Goal: Information Seeking & Learning: Learn about a topic

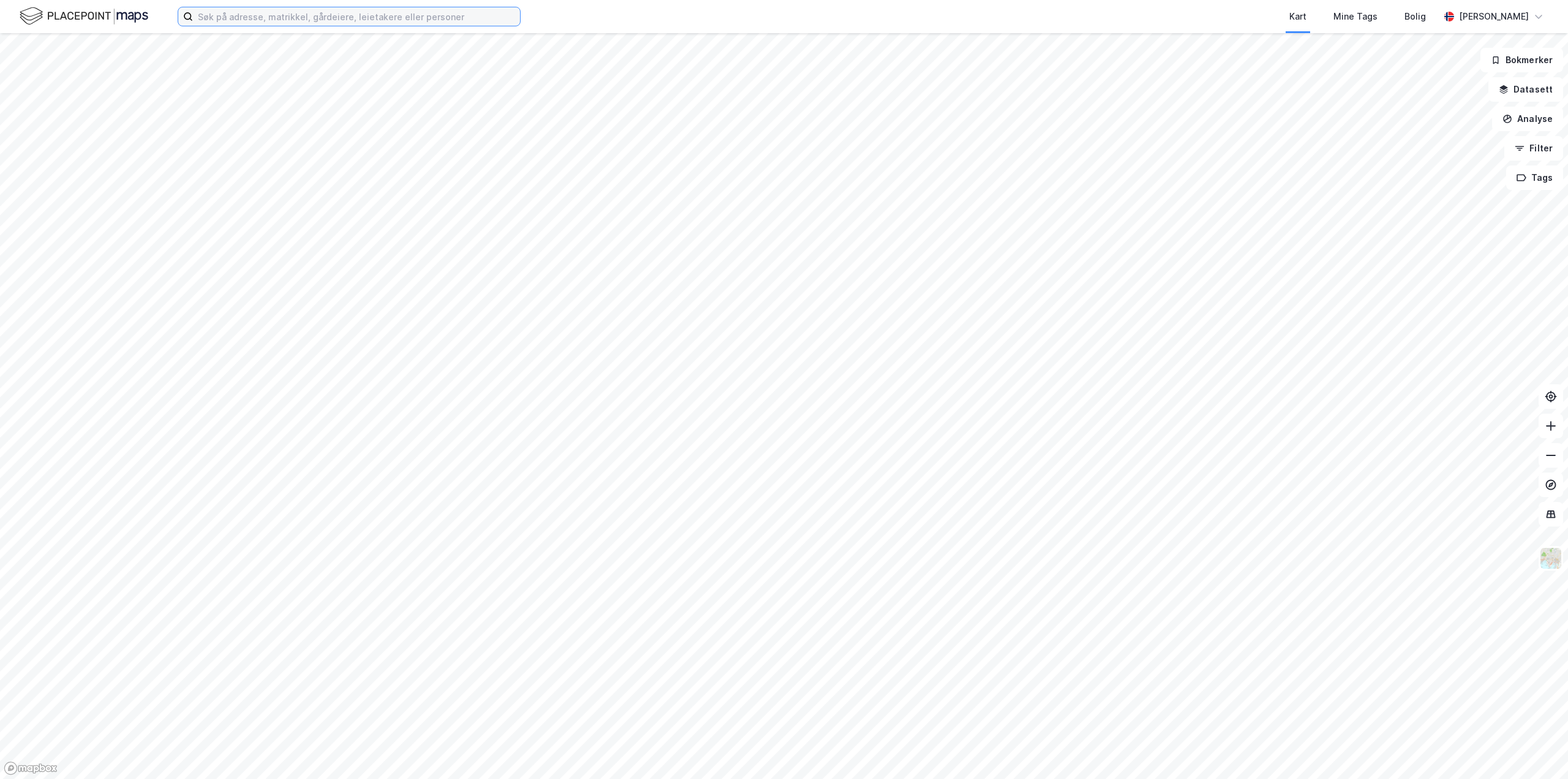
click at [286, 17] on input at bounding box center [357, 16] width 328 height 18
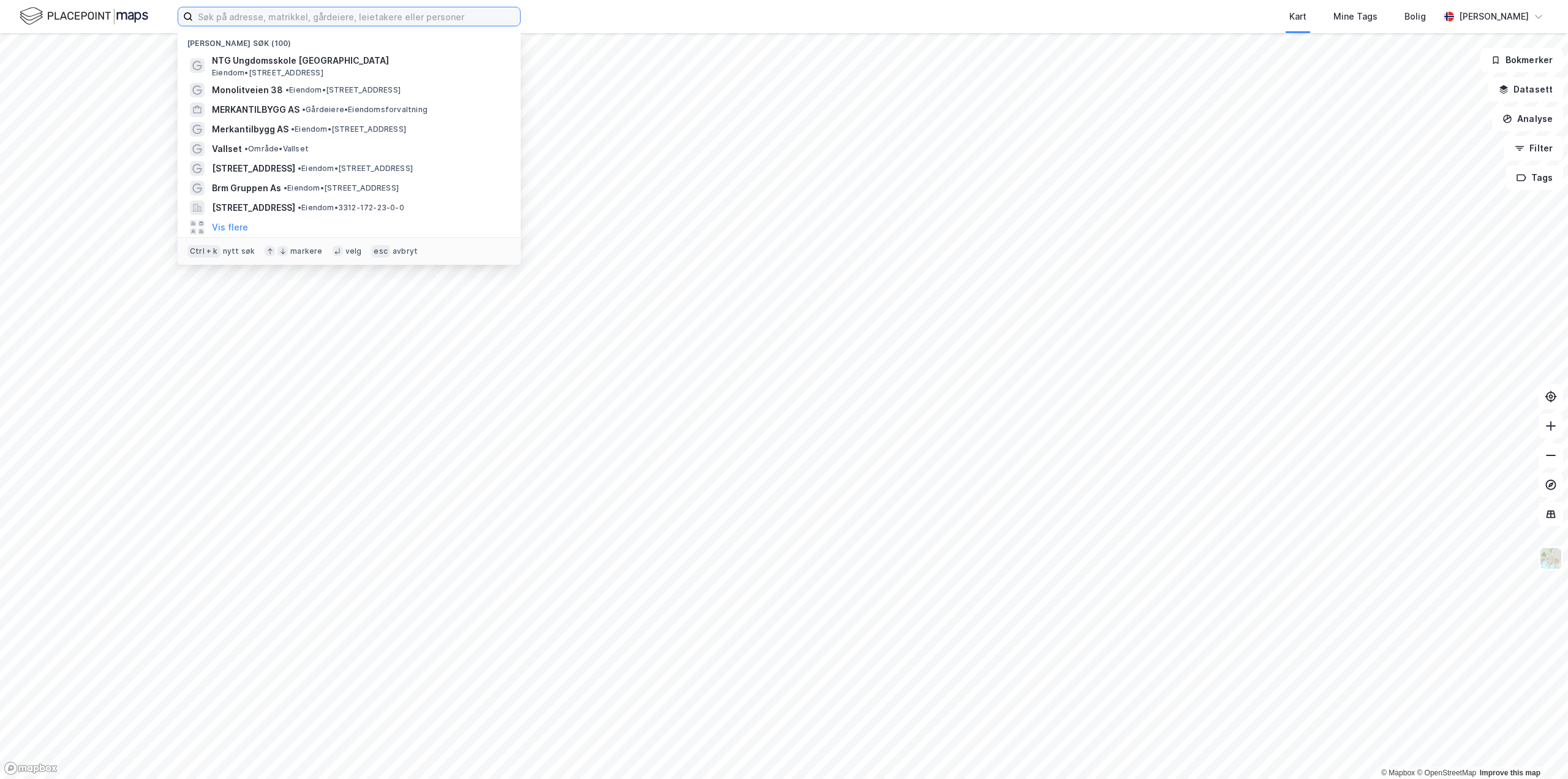
paste input "[STREET_ADDRESS]"
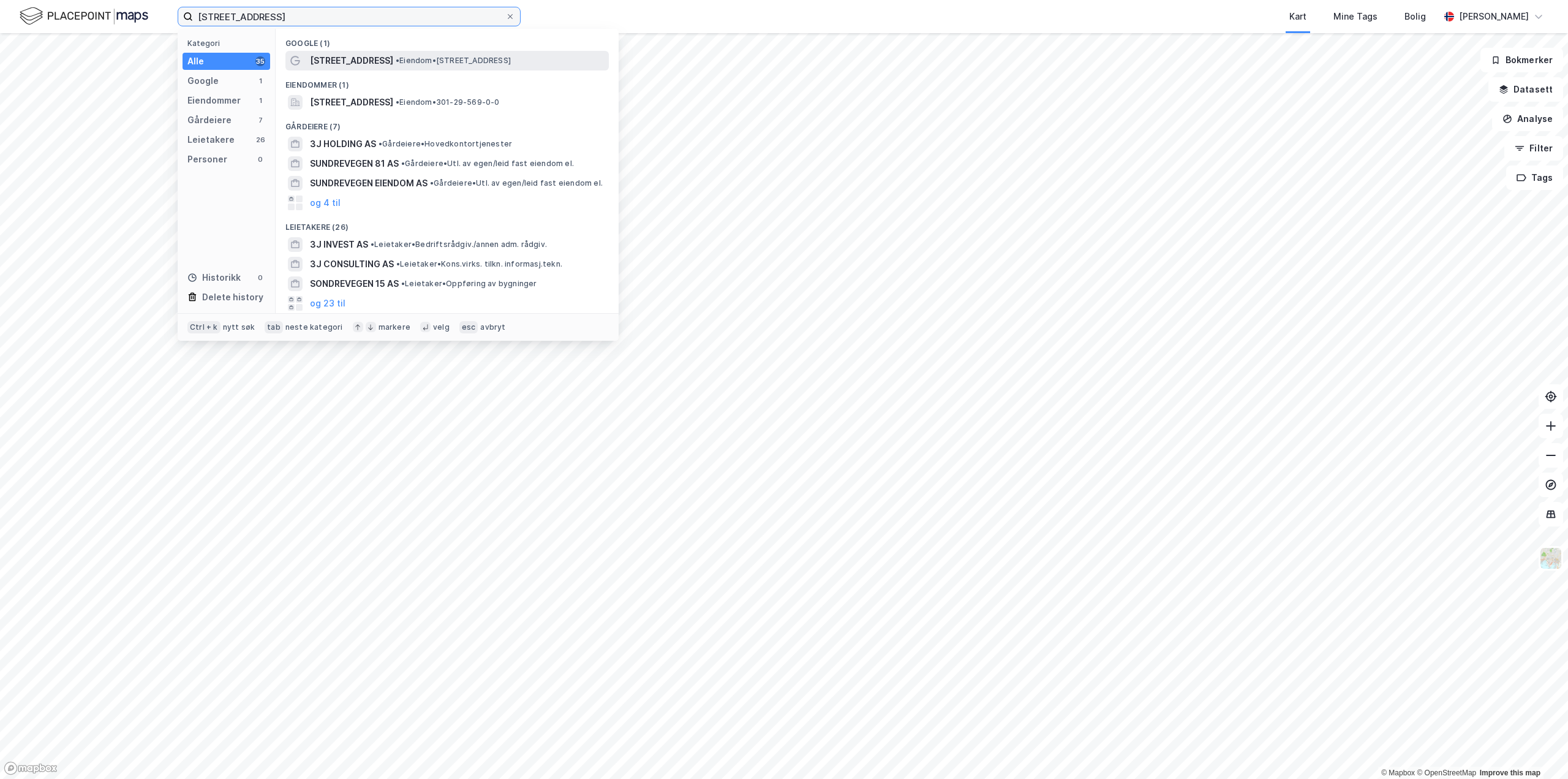
type input "[STREET_ADDRESS]"
click at [384, 66] on div "[STREET_ADDRESS] • Eiendom • [STREET_ADDRESS]" at bounding box center [458, 60] width 296 height 15
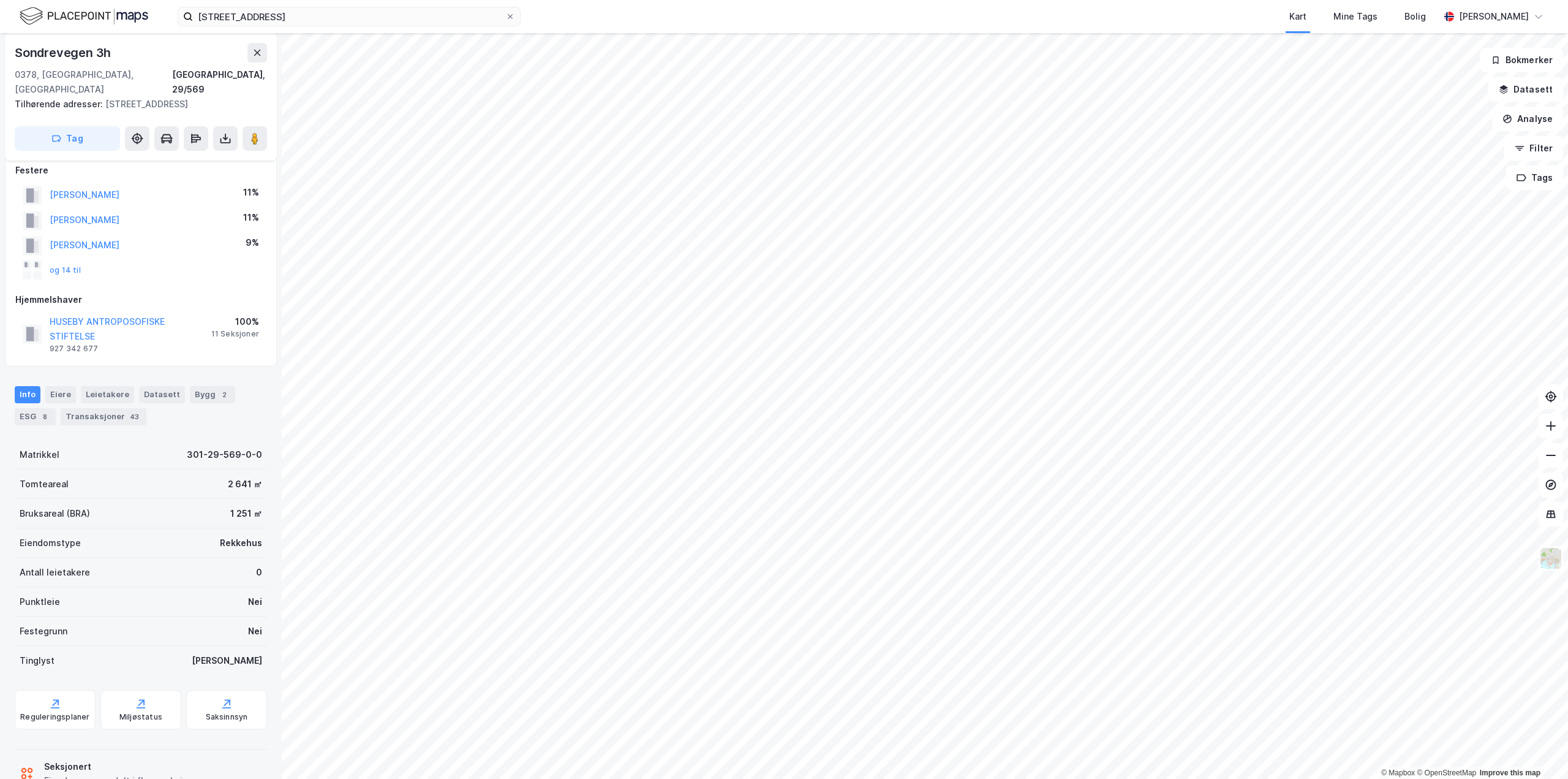
scroll to position [23, 0]
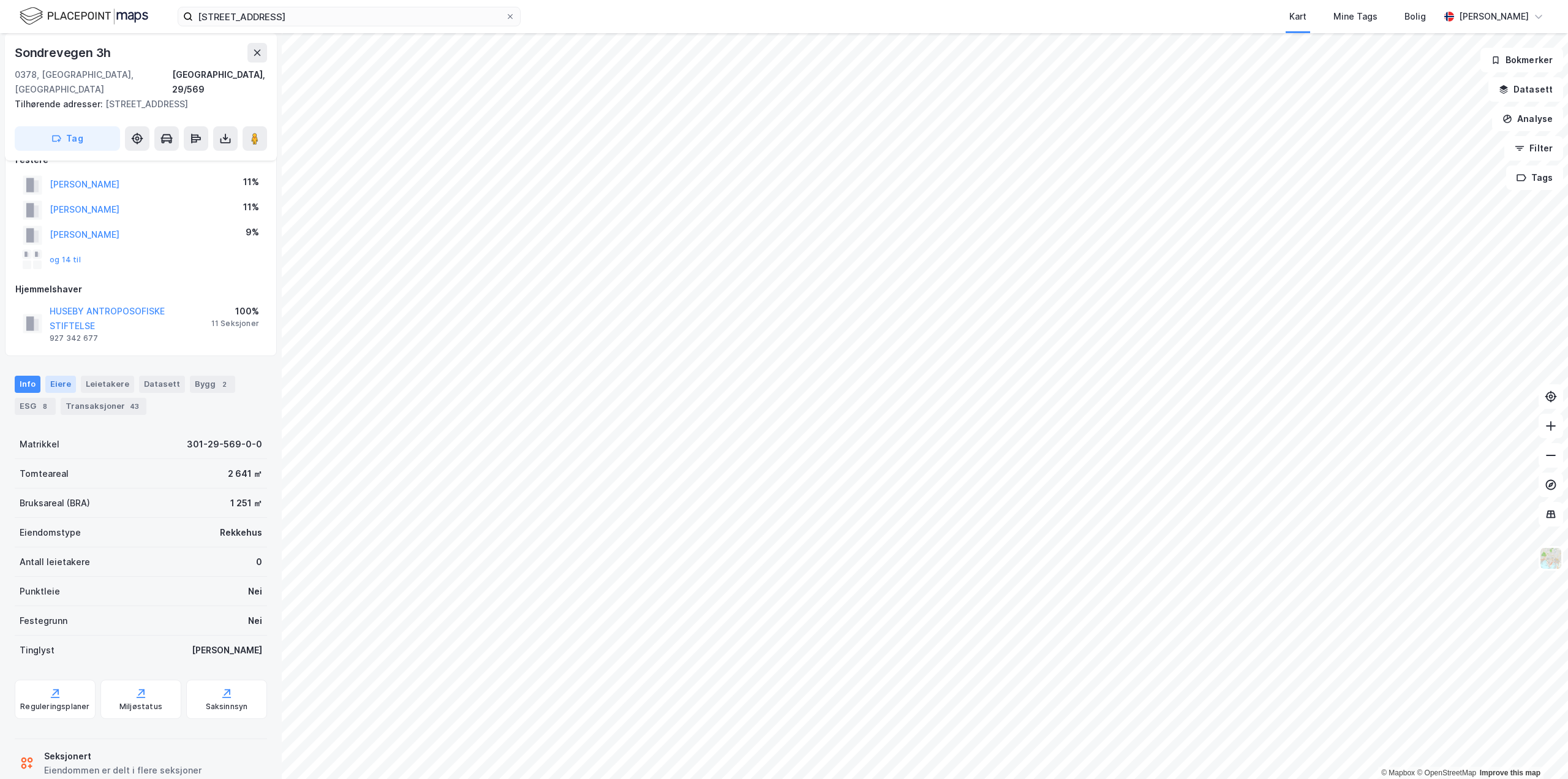
click at [60, 375] on div "Eiere" at bounding box center [60, 384] width 30 height 17
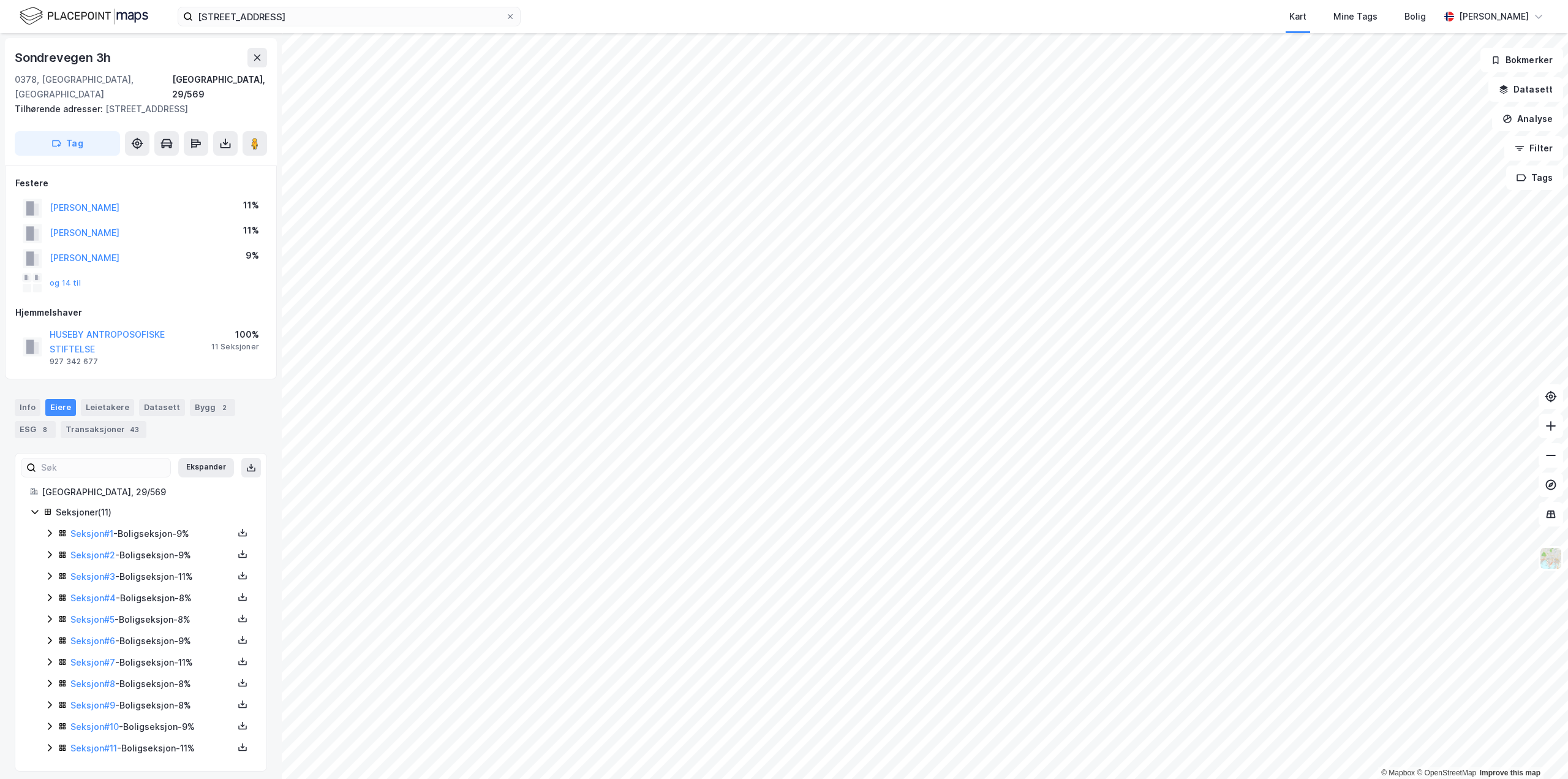
click at [53, 399] on div "Eiere" at bounding box center [60, 407] width 30 height 17
click at [19, 399] on div "Info" at bounding box center [27, 407] width 26 height 17
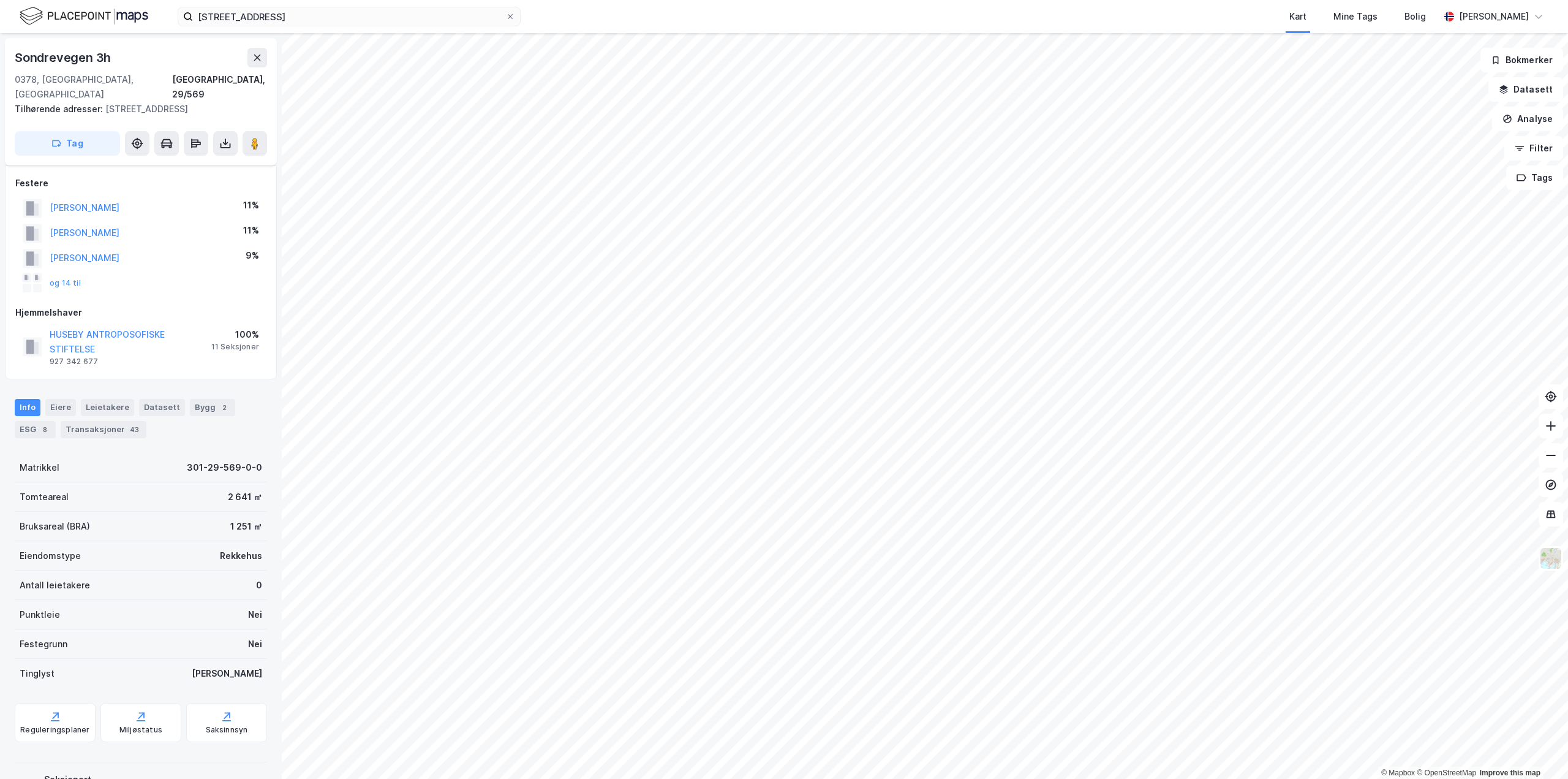
scroll to position [23, 0]
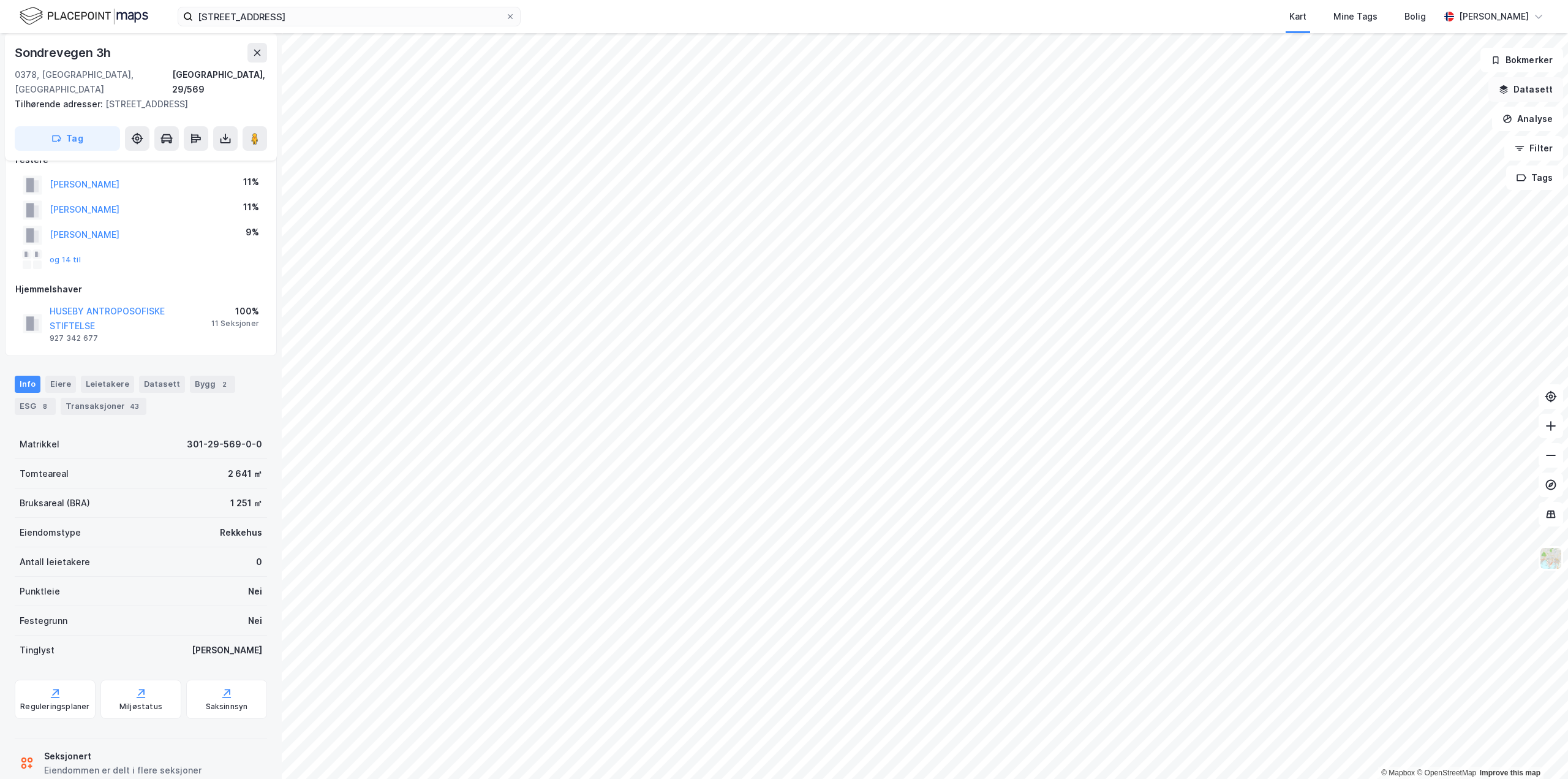
click at [1545, 97] on button "Datasett" at bounding box center [1526, 89] width 75 height 25
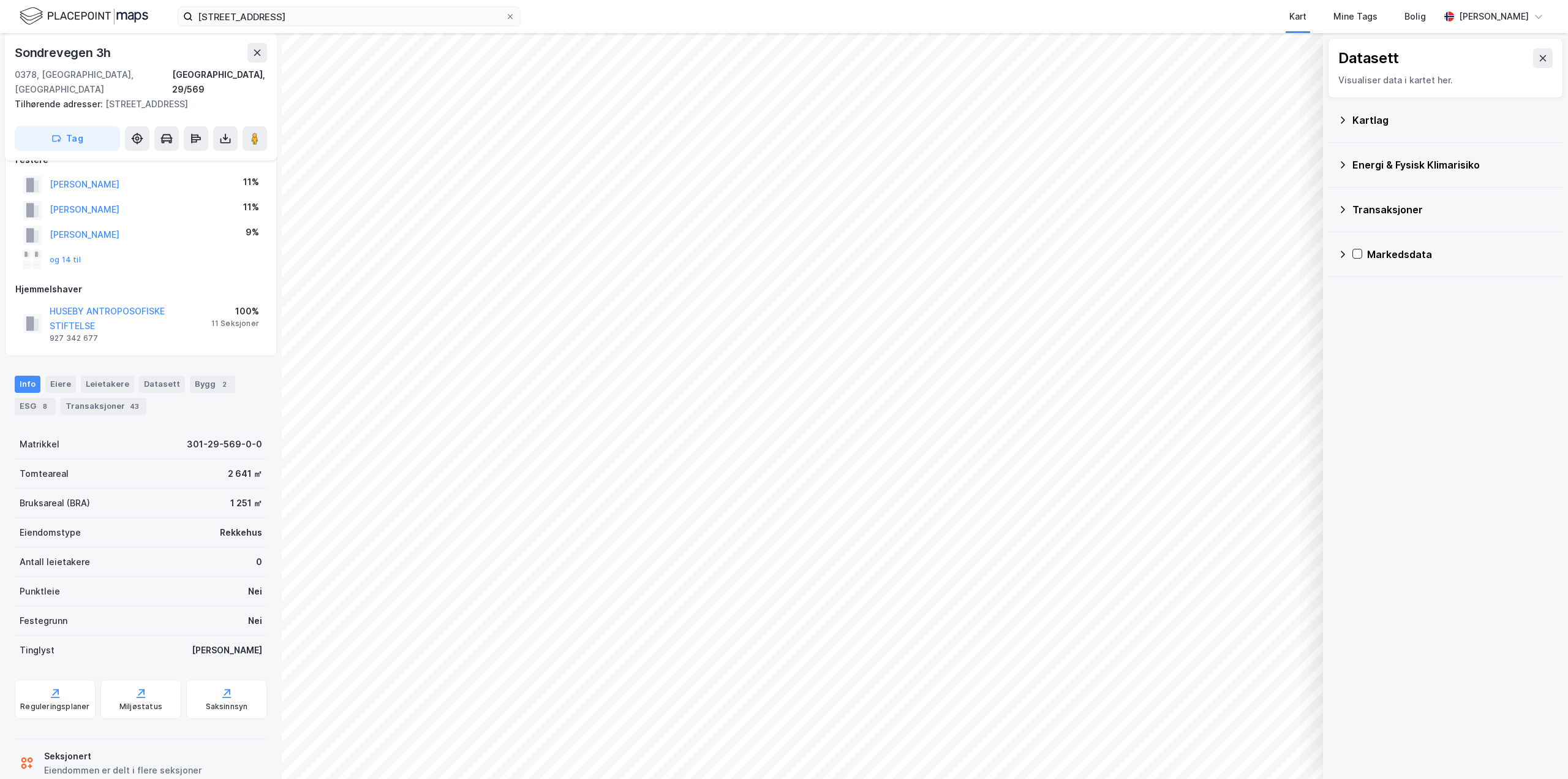
click at [1349, 123] on div "Kartlag" at bounding box center [1445, 120] width 216 height 29
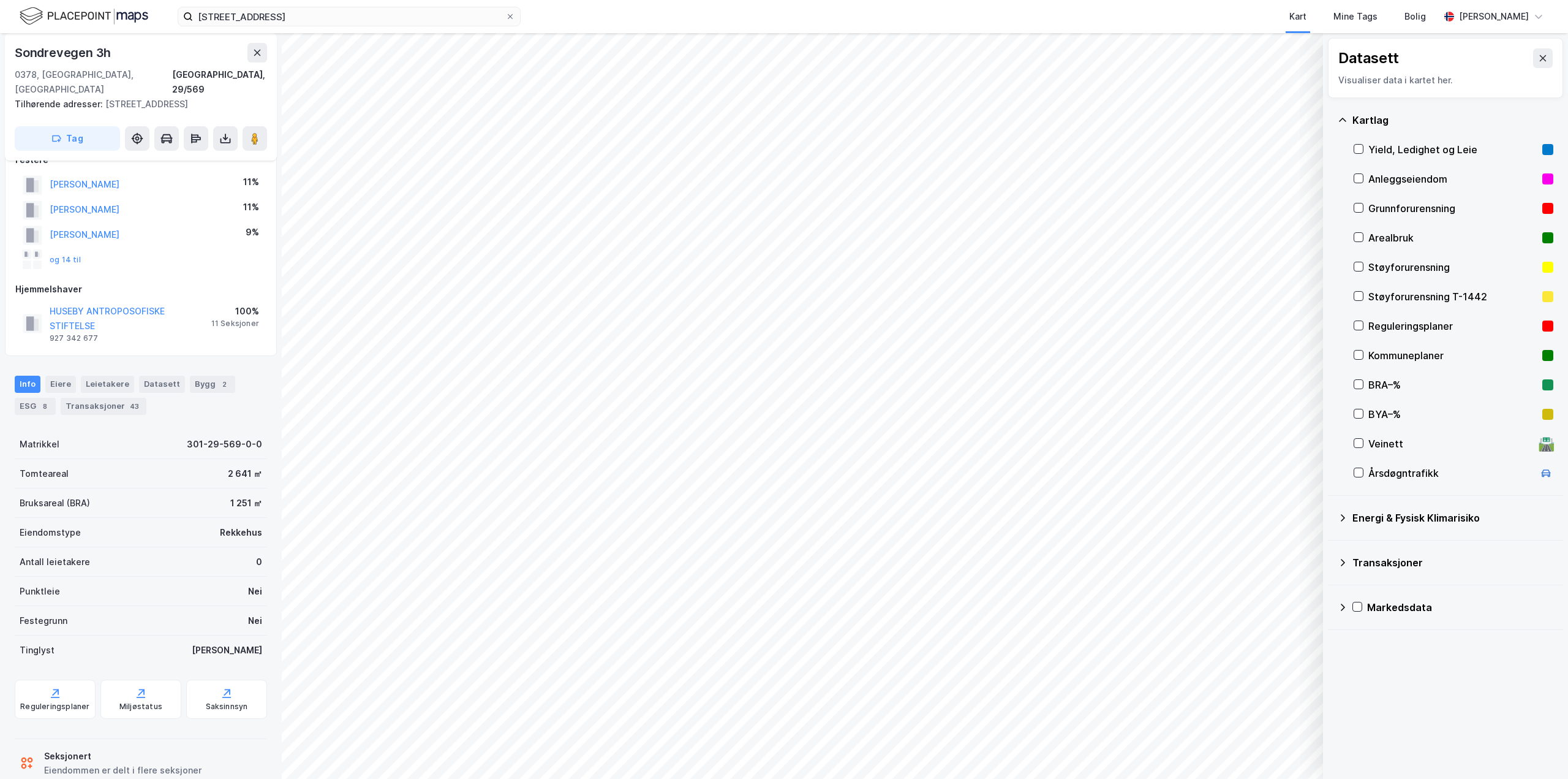
click at [1349, 123] on div "Kartlag" at bounding box center [1445, 120] width 216 height 29
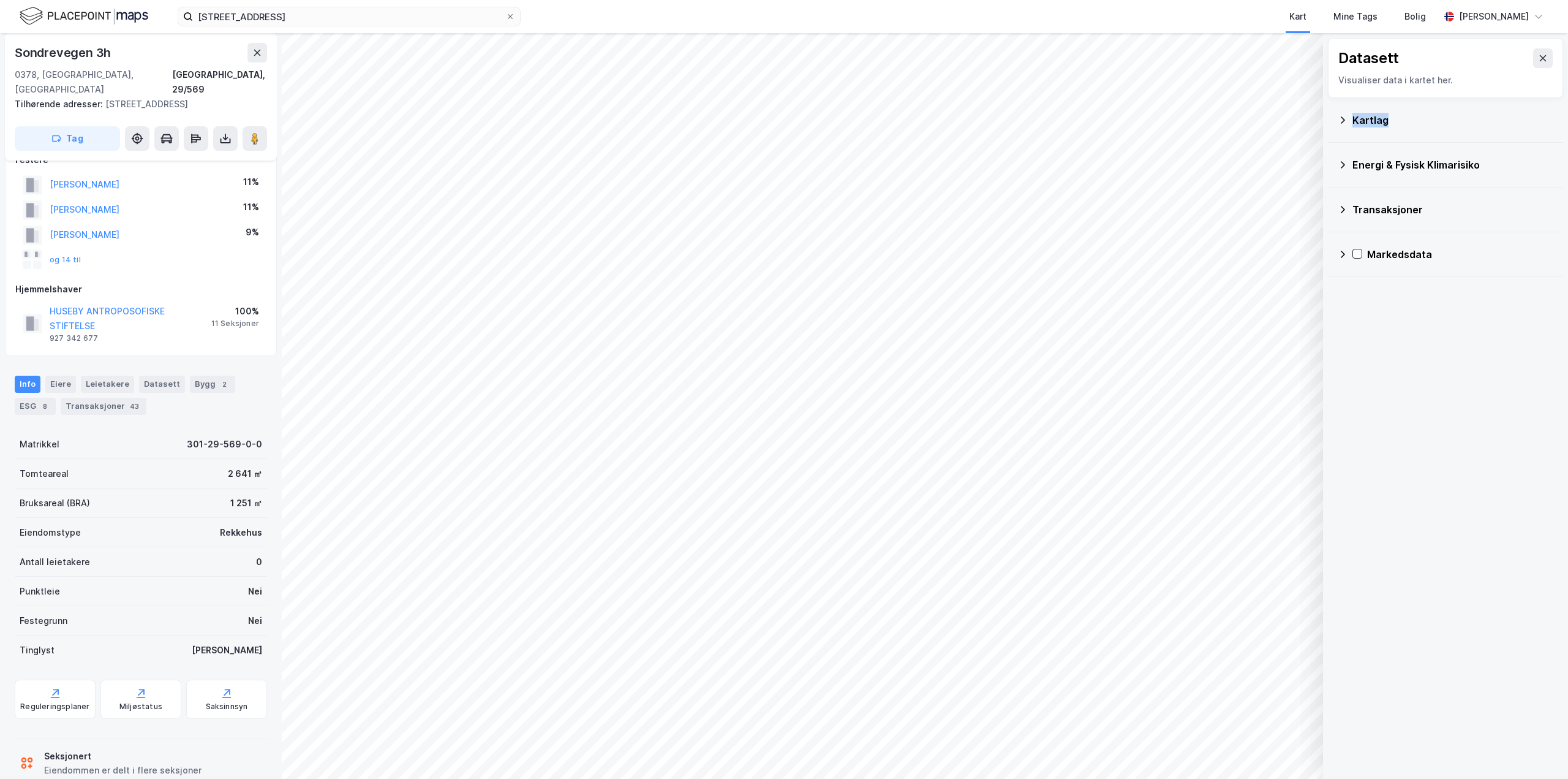
click at [1349, 123] on div "Kartlag" at bounding box center [1445, 120] width 216 height 29
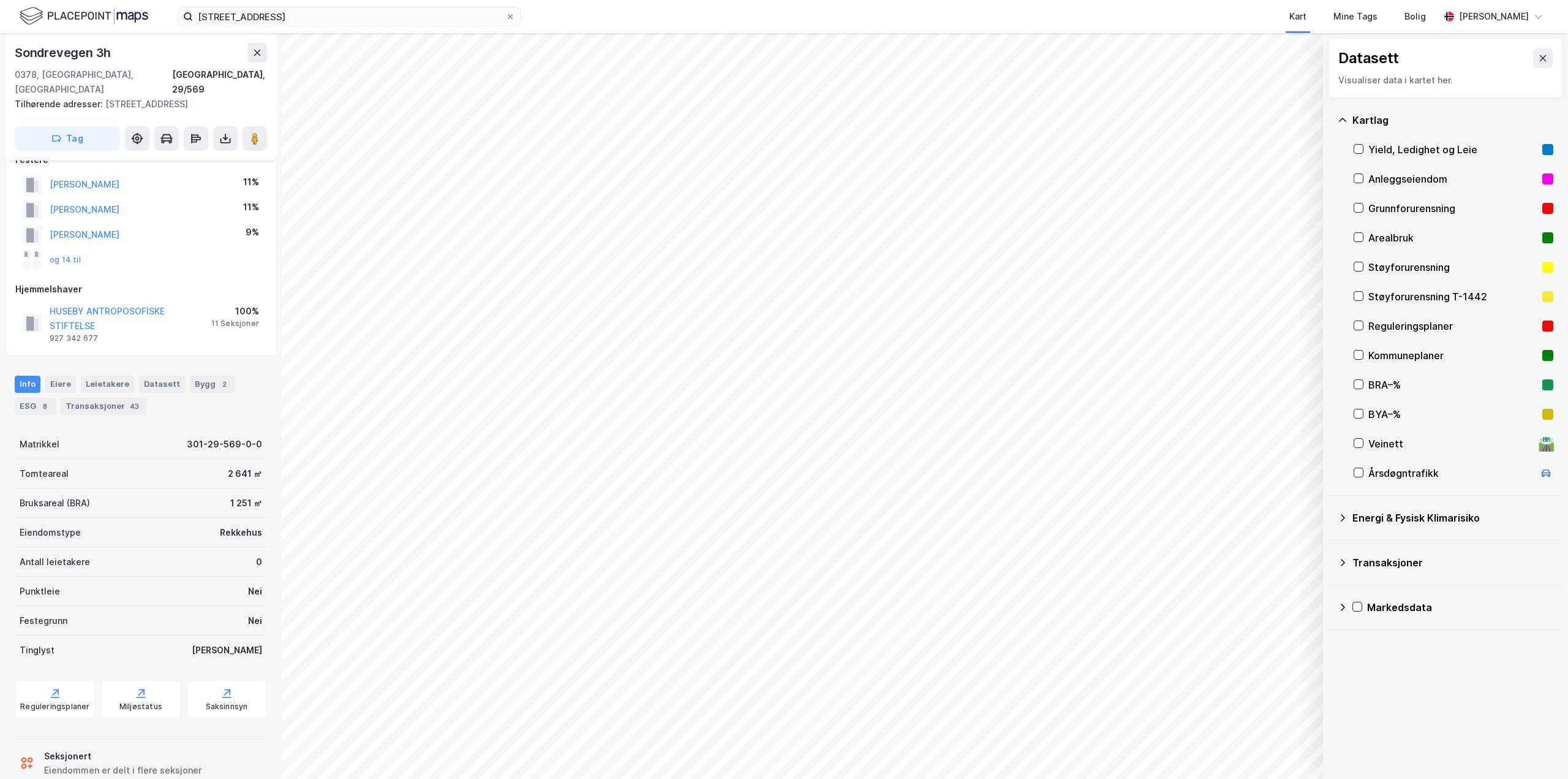
click at [1341, 516] on icon at bounding box center [1342, 517] width 10 height 10
click at [1344, 606] on icon at bounding box center [1342, 607] width 10 height 10
click at [1538, 56] on icon at bounding box center [1542, 58] width 10 height 10
